Goal: Task Accomplishment & Management: Manage account settings

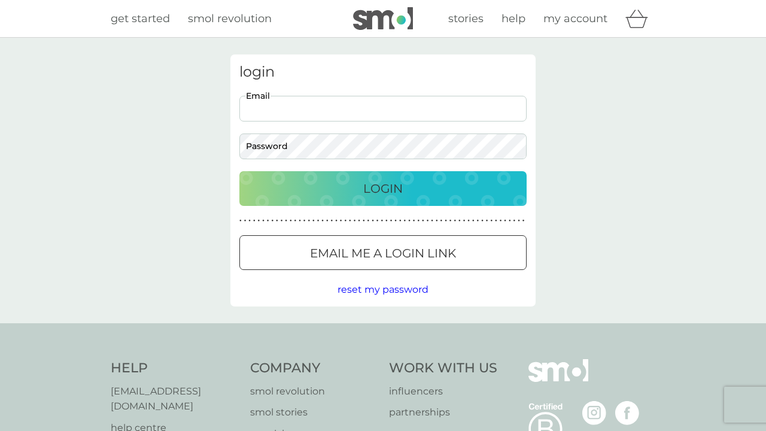
type input "allen.shirleya@gmail.com"
click at [359, 192] on div "Login" at bounding box center [382, 188] width 263 height 19
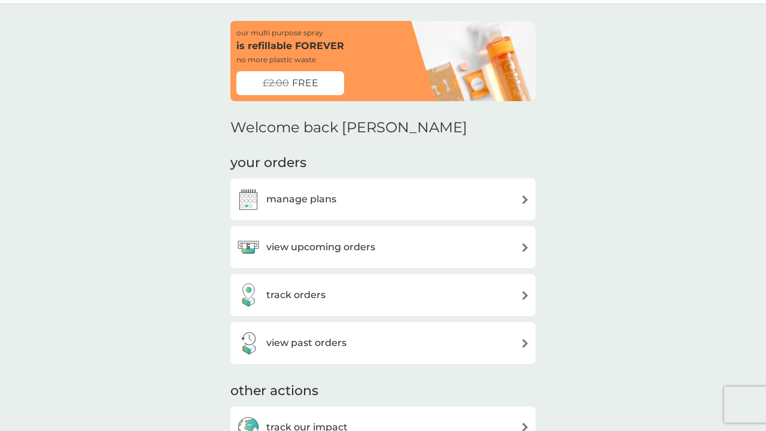
scroll to position [50, 0]
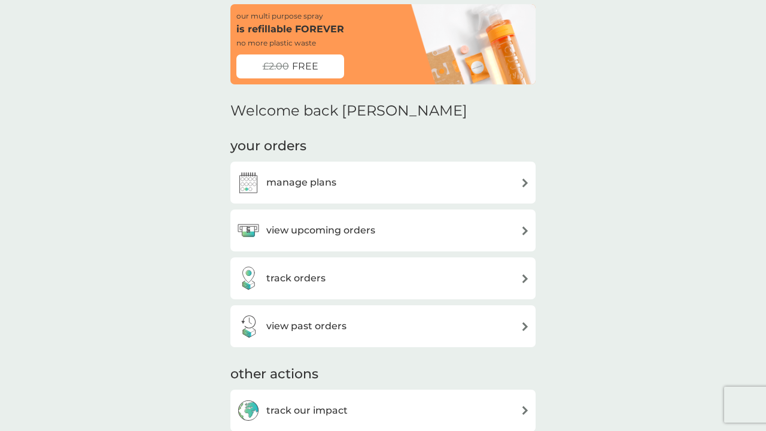
click at [301, 179] on h3 "manage plans" at bounding box center [301, 183] width 70 height 16
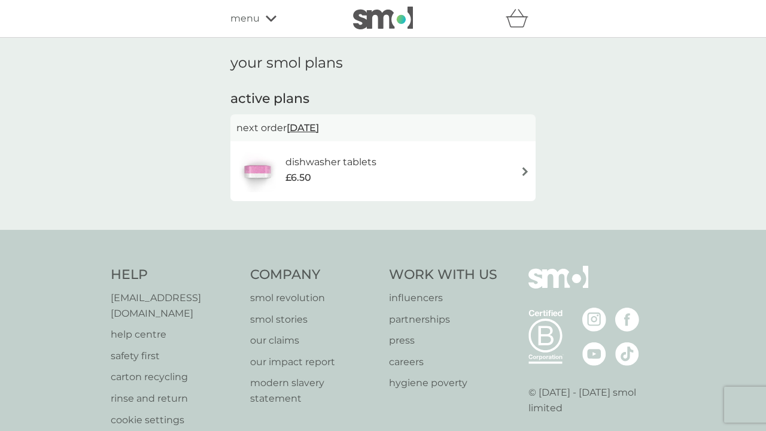
click at [311, 125] on span "[DATE]" at bounding box center [303, 127] width 32 height 23
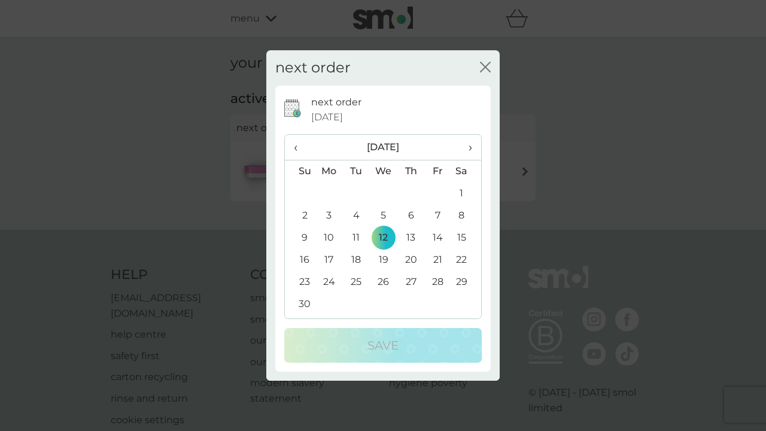
click at [383, 282] on td "26" at bounding box center [384, 282] width 28 height 22
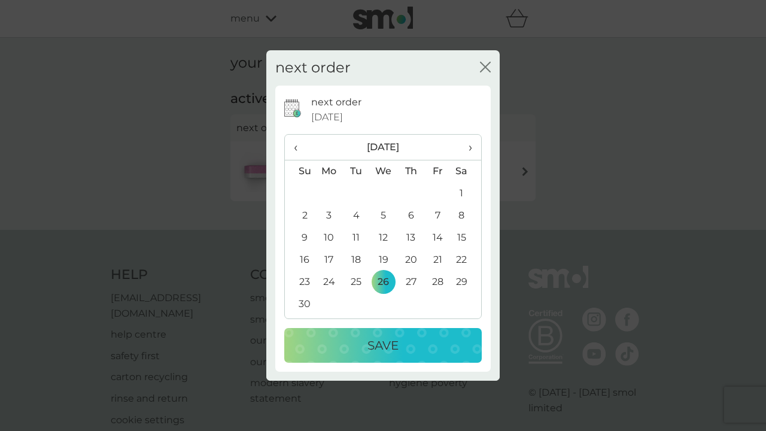
click at [388, 340] on p "Save" at bounding box center [383, 345] width 31 height 19
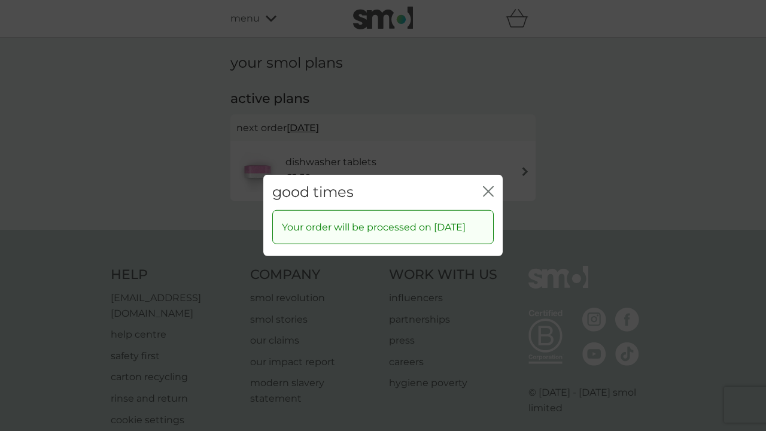
click at [490, 187] on icon "close" at bounding box center [491, 192] width 5 height 10
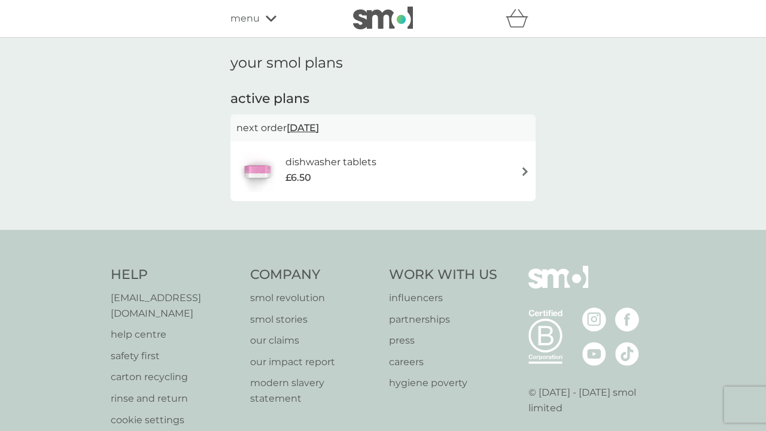
click at [526, 168] on img at bounding box center [525, 171] width 9 height 9
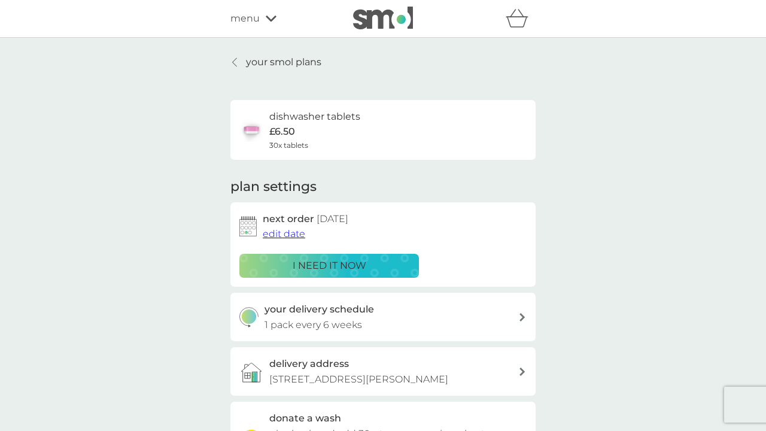
click at [269, 17] on icon at bounding box center [271, 18] width 11 height 7
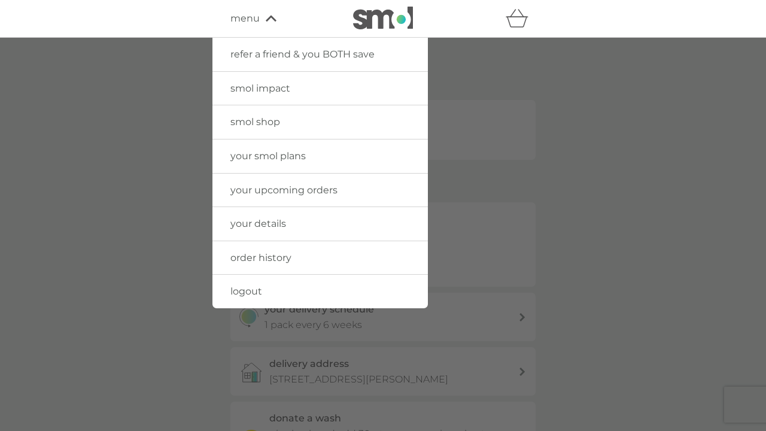
click at [244, 286] on span "logout" at bounding box center [247, 291] width 32 height 11
